Goal: Transaction & Acquisition: Register for event/course

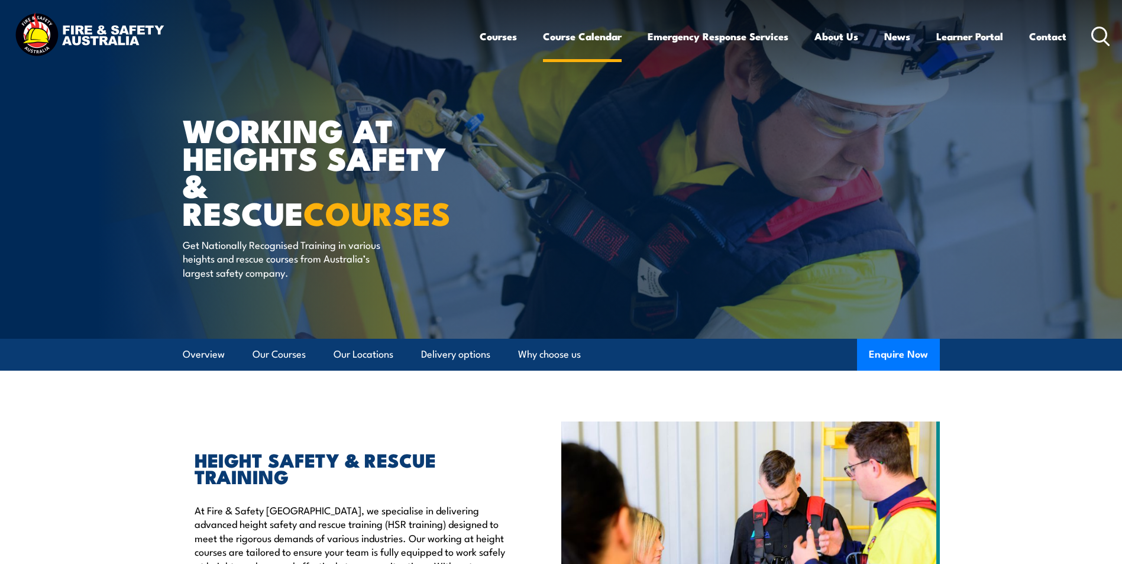
click at [599, 34] on link "Course Calendar" at bounding box center [582, 36] width 79 height 31
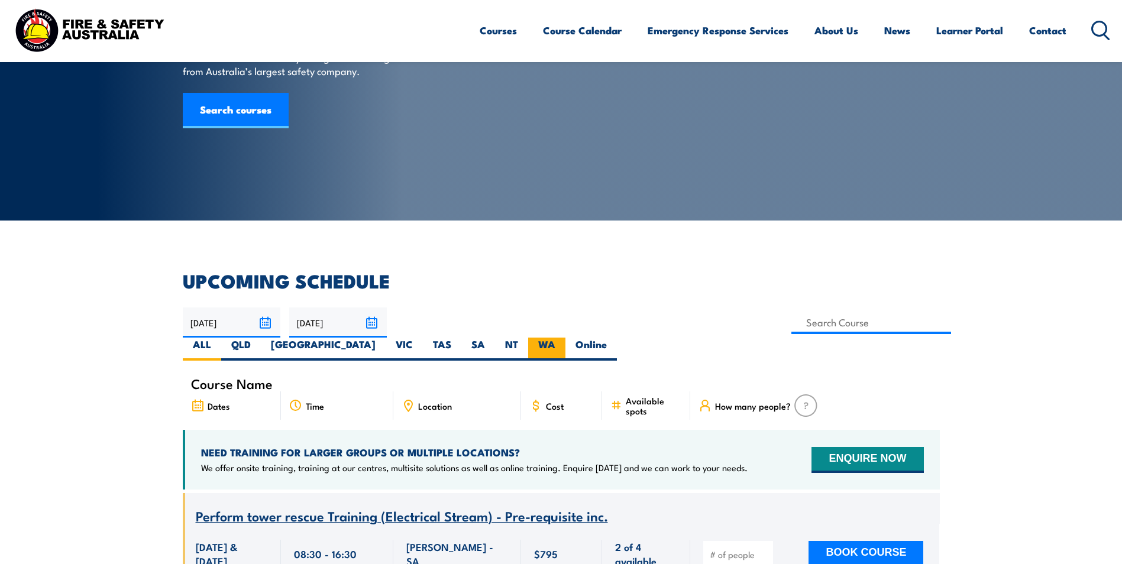
click at [565, 338] on label "WA" at bounding box center [546, 349] width 37 height 23
click at [563, 338] on input "WA" at bounding box center [559, 342] width 8 height 8
radio input "true"
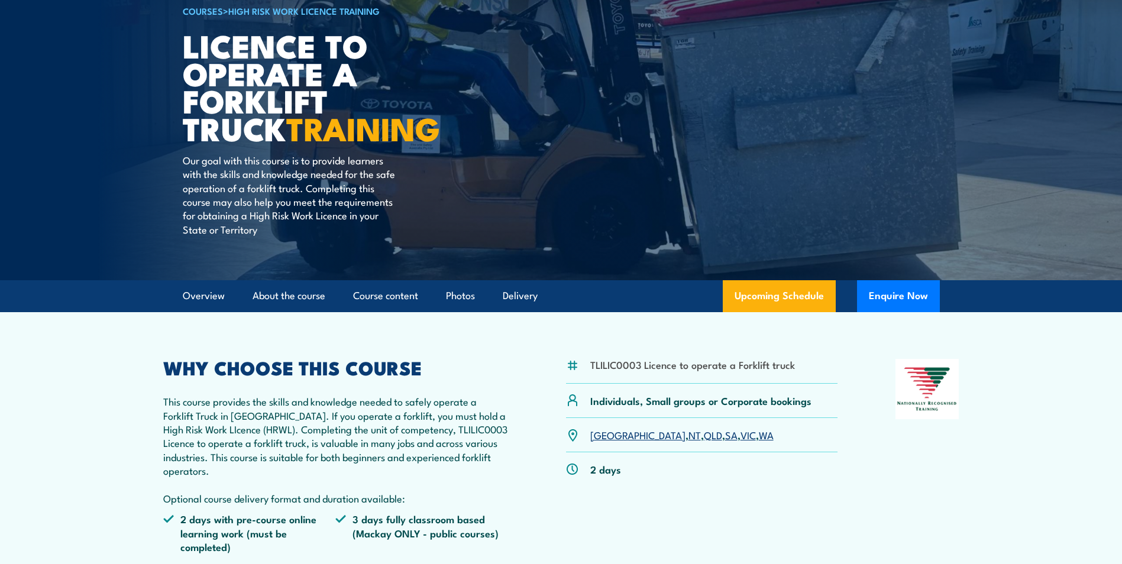
scroll to position [118, 0]
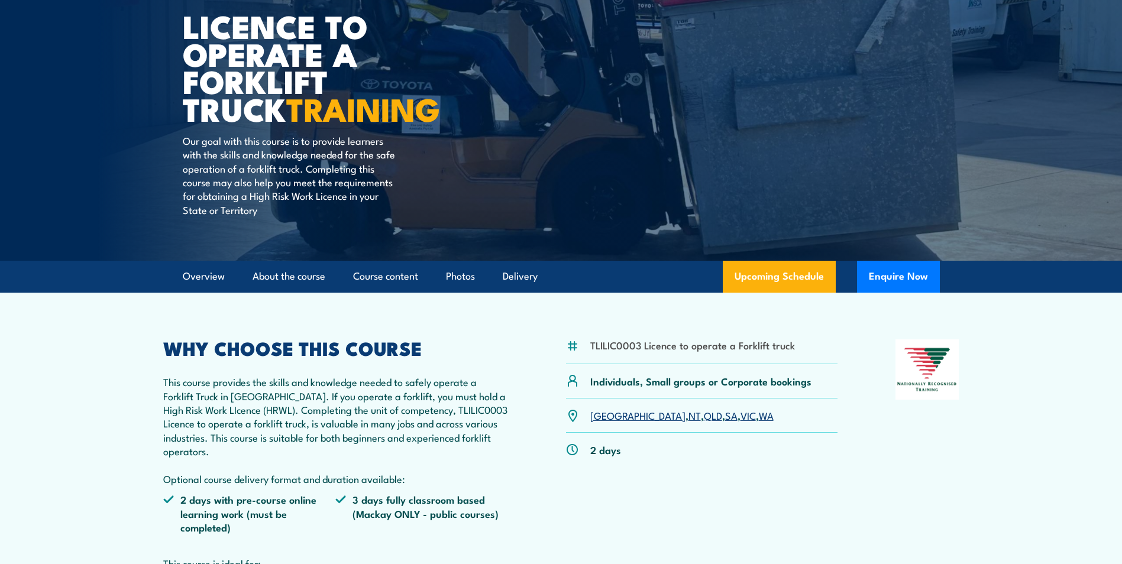
click at [759, 416] on link "WA" at bounding box center [766, 415] width 15 height 14
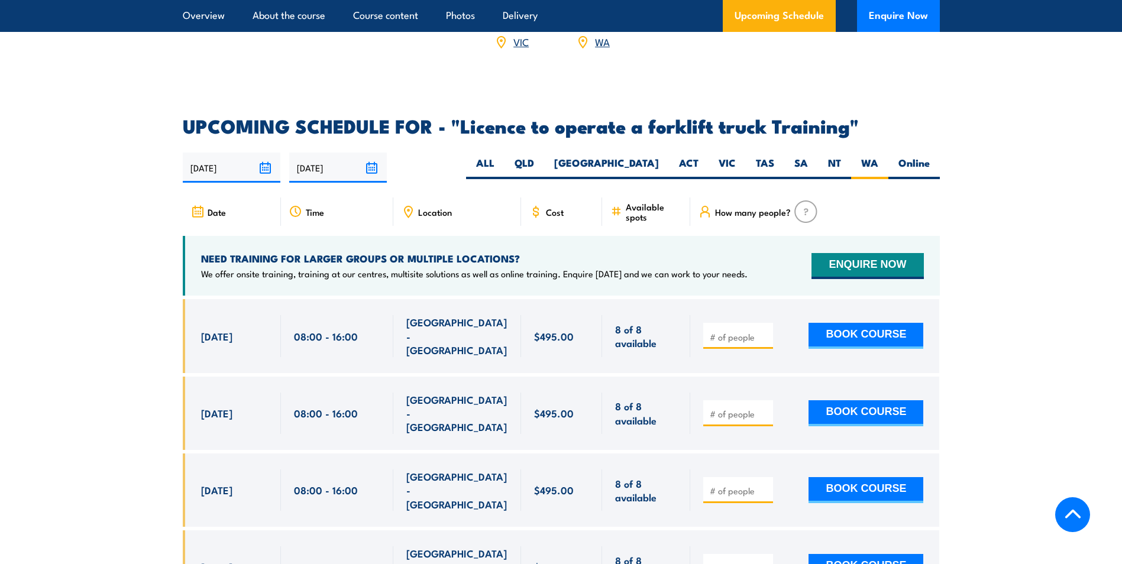
scroll to position [1861, 0]
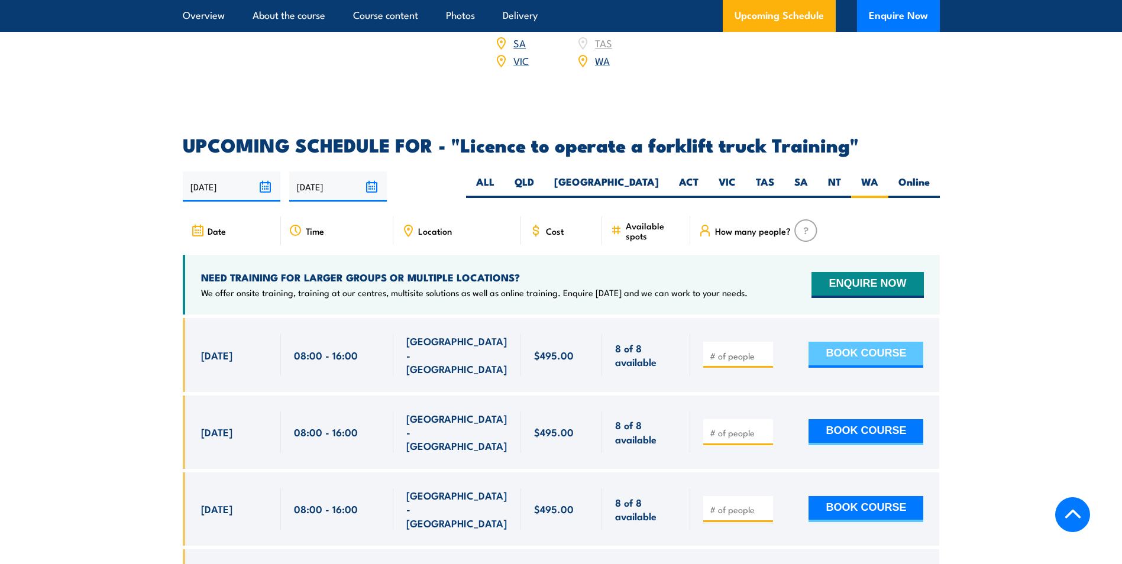
click at [850, 342] on button "BOOK COURSE" at bounding box center [865, 355] width 115 height 26
type input "1"
click at [858, 342] on button "BOOK COURSE" at bounding box center [865, 355] width 115 height 26
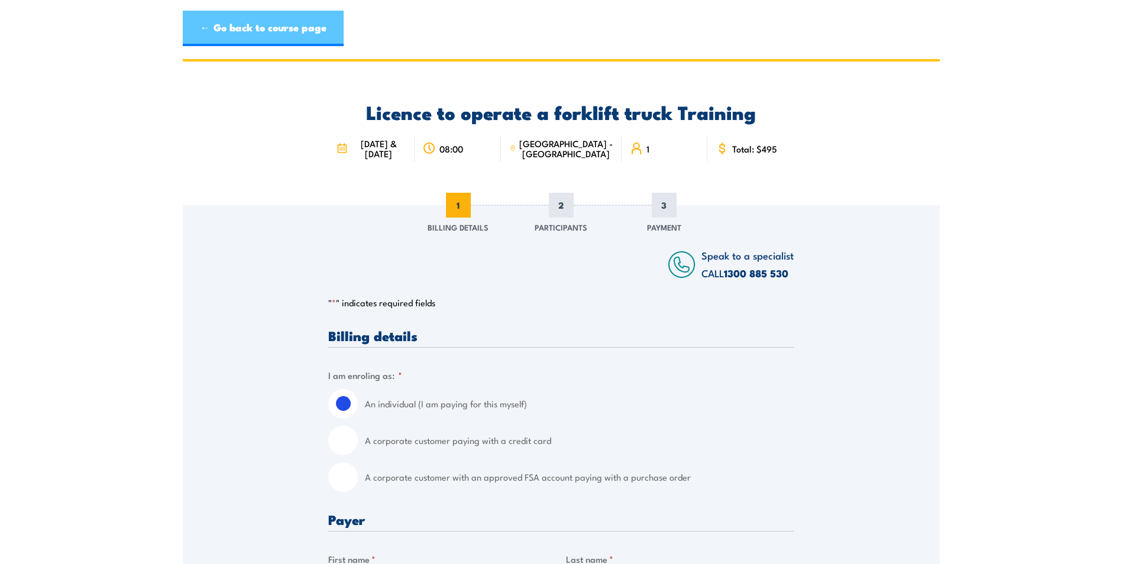
click at [261, 31] on link "← Go back to course page" at bounding box center [263, 28] width 161 height 35
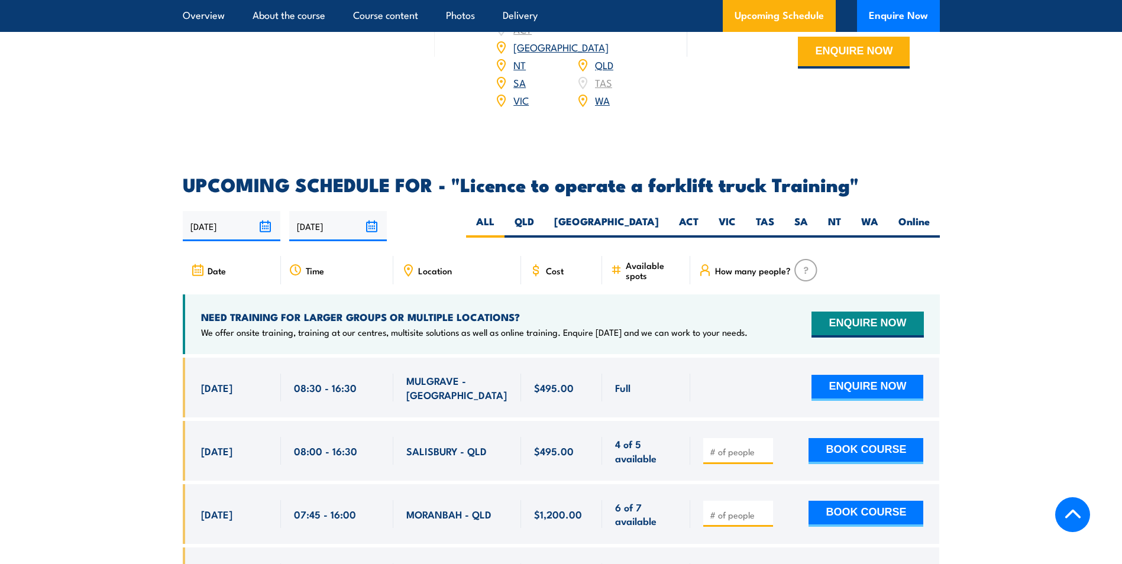
scroll to position [1833, 0]
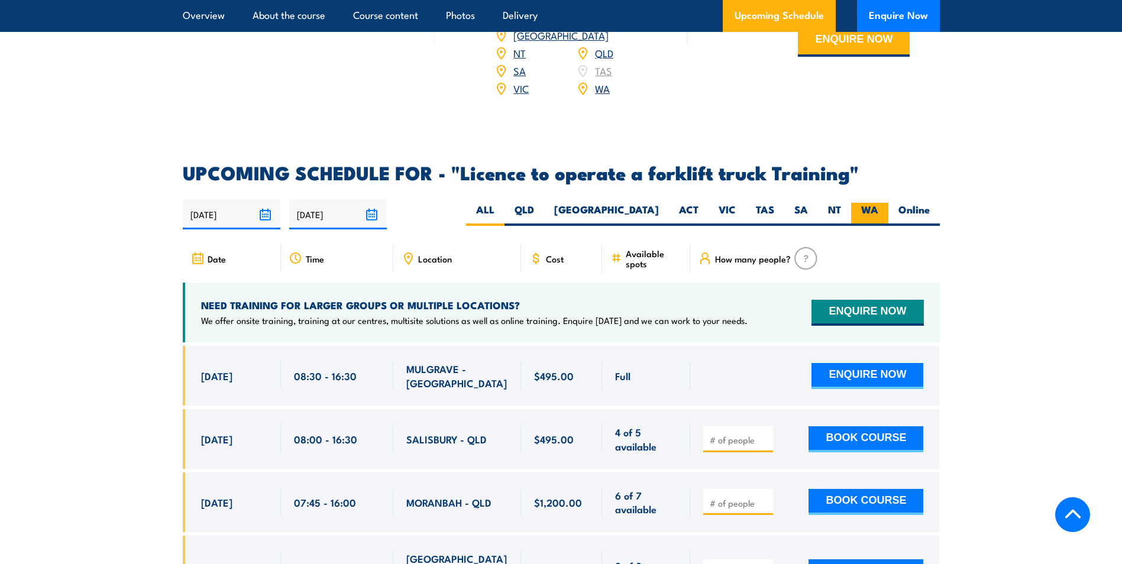
click at [870, 203] on label "WA" at bounding box center [869, 214] width 37 height 23
click at [878, 203] on input "WA" at bounding box center [882, 207] width 8 height 8
radio input "true"
click at [909, 203] on label "Online" at bounding box center [913, 214] width 51 height 23
click at [929, 203] on input "Online" at bounding box center [933, 207] width 8 height 8
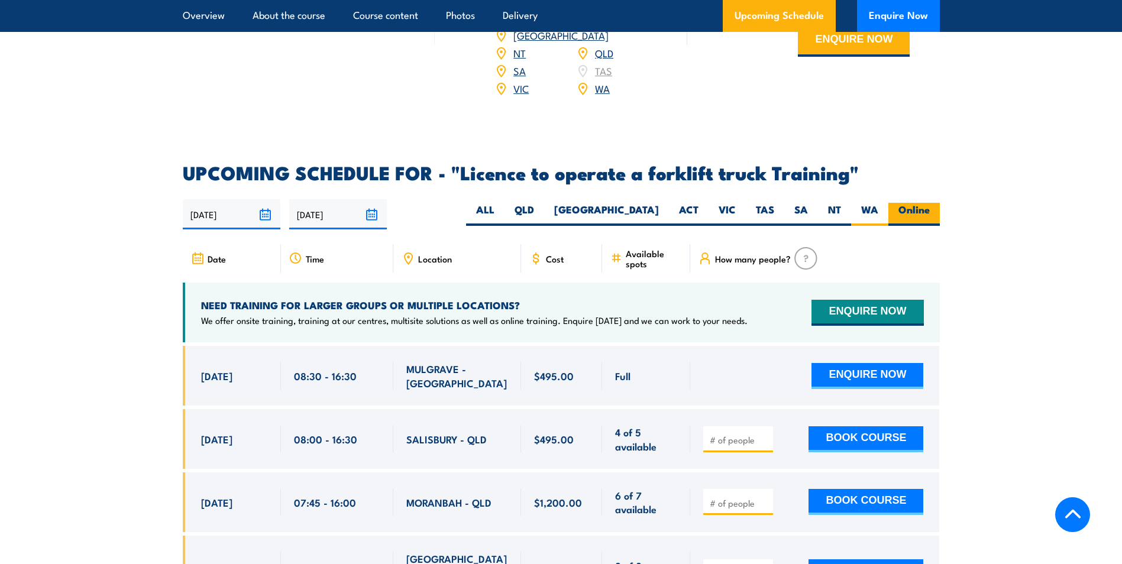
radio input "true"
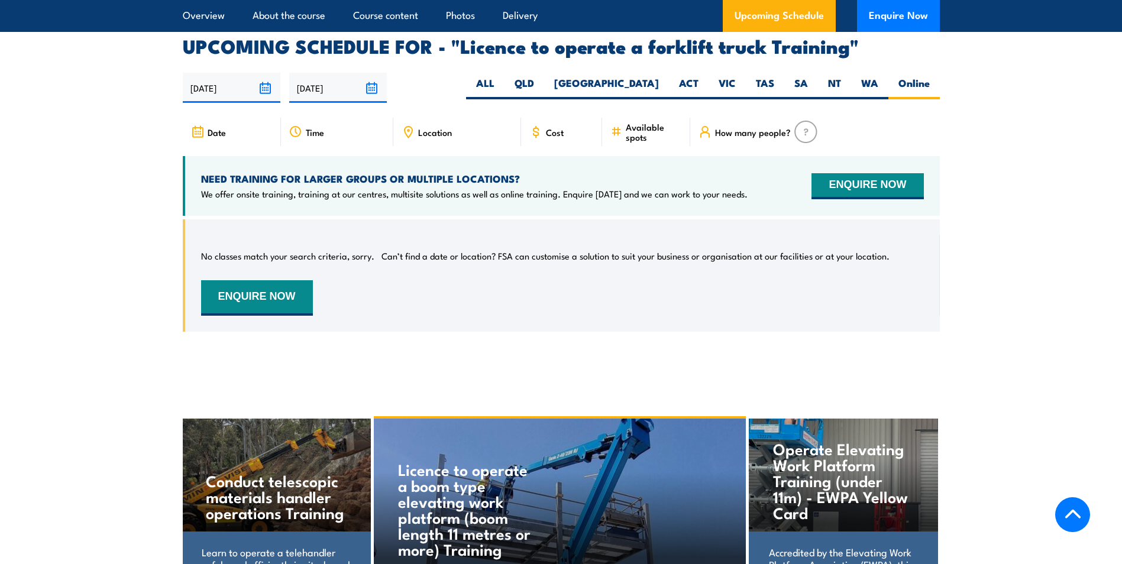
scroll to position [1979, 0]
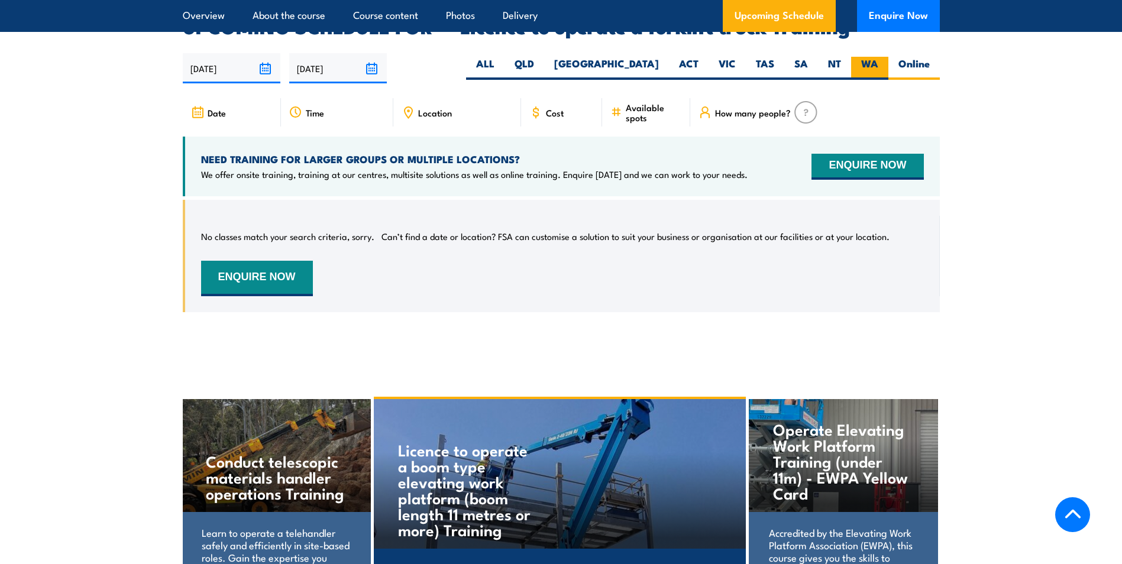
click at [870, 57] on label "WA" at bounding box center [869, 68] width 37 height 23
click at [878, 57] on input "WA" at bounding box center [882, 61] width 8 height 8
radio input "true"
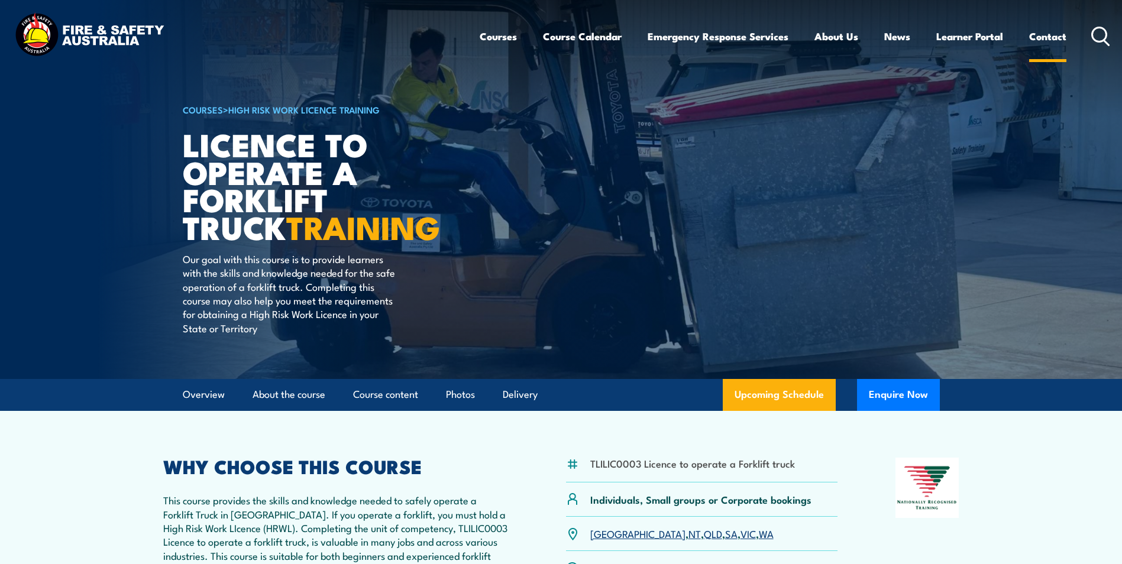
click at [1043, 31] on link "Contact" at bounding box center [1047, 36] width 37 height 31
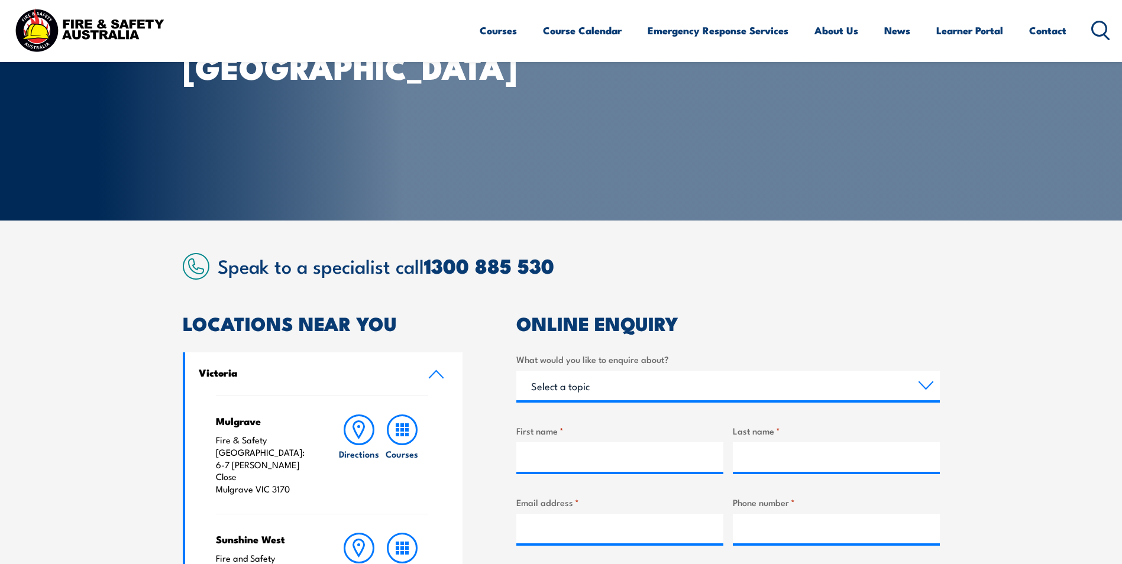
scroll to position [177, 0]
